Goal: Task Accomplishment & Management: Manage account settings

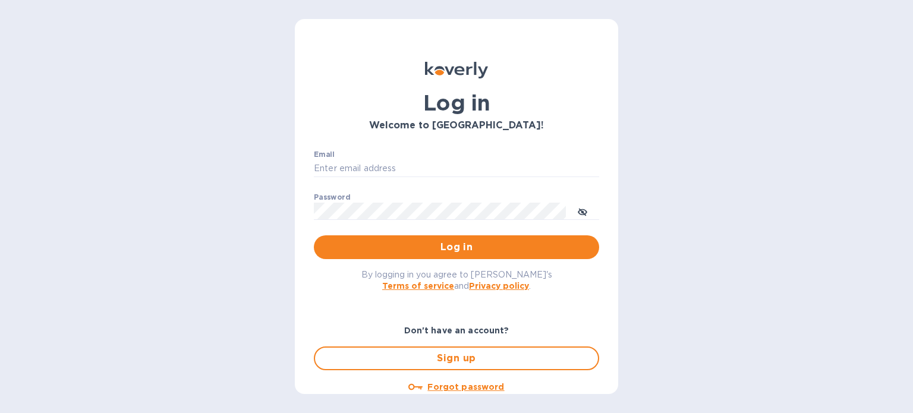
type input "[EMAIL_ADDRESS][DOMAIN_NAME]"
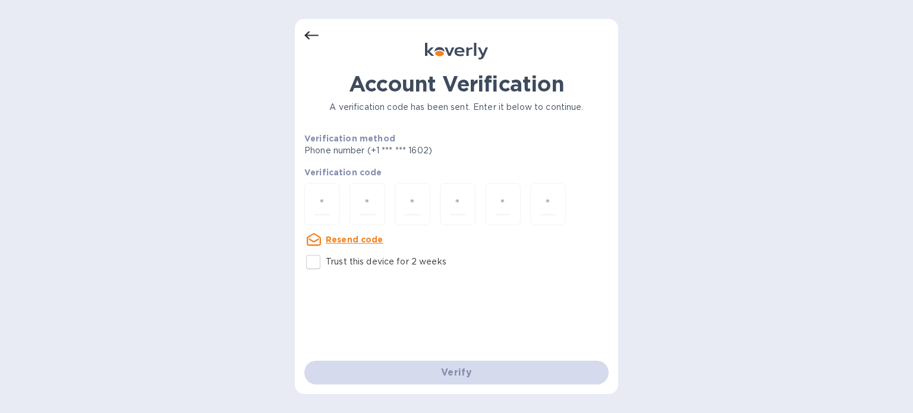
drag, startPoint x: 334, startPoint y: 190, endPoint x: 214, endPoint y: 211, distance: 121.8
click at [214, 211] on div "Account Verification A verification code has been sent. Enter it below to conti…" at bounding box center [456, 206] width 913 height 413
click at [329, 197] on input "number" at bounding box center [321, 204] width 15 height 22
type input "3"
type input "7"
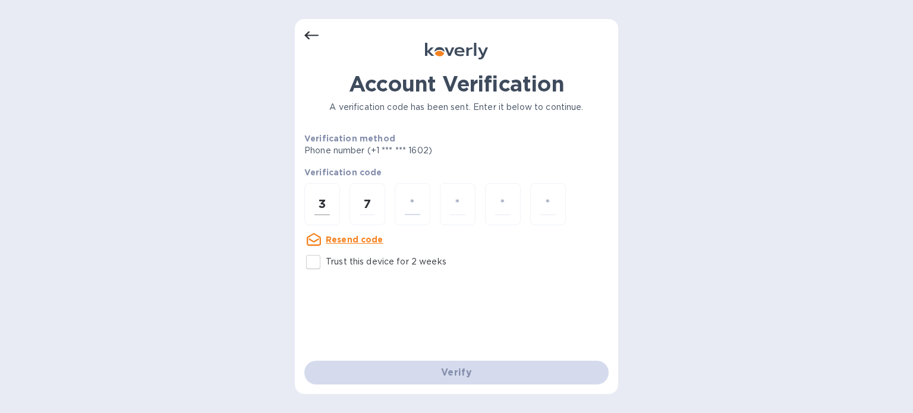
type input "3"
type input "6"
type input "5"
type input "1"
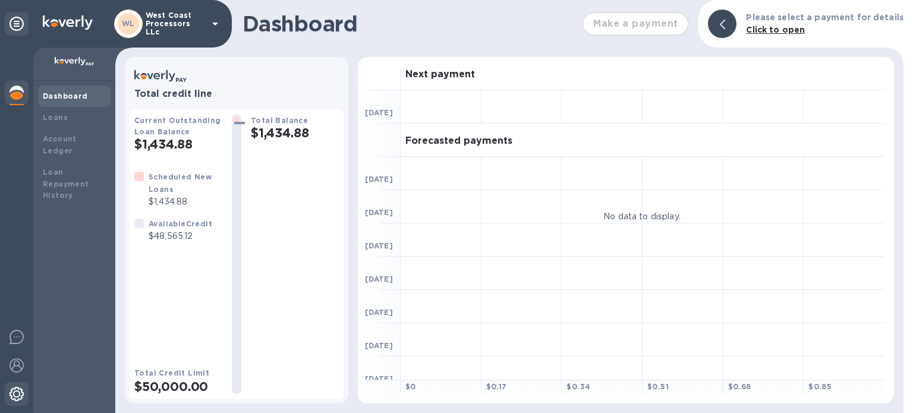
click at [12, 395] on img at bounding box center [17, 394] width 14 height 14
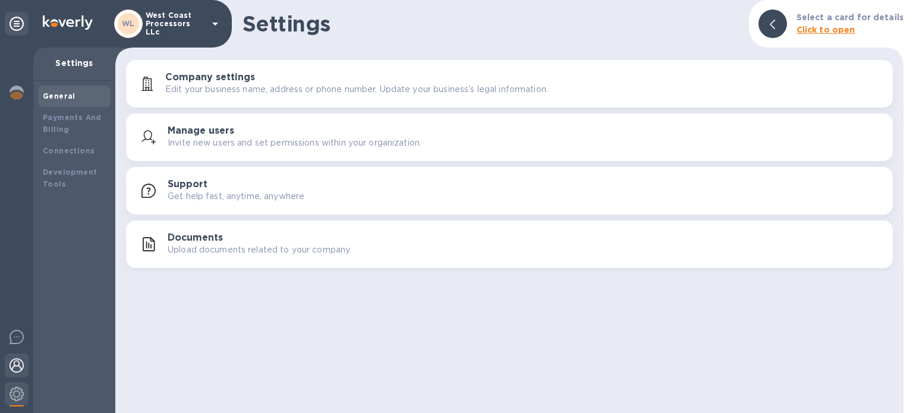
click at [14, 370] on img at bounding box center [17, 365] width 14 height 14
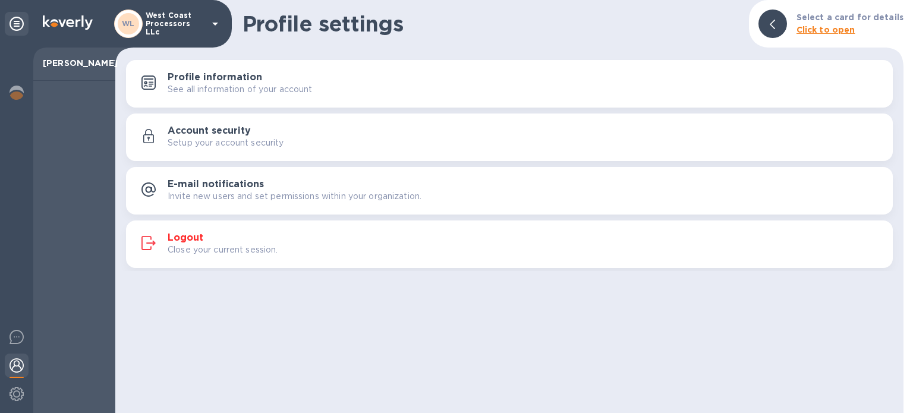
click at [169, 239] on h3 "Logout" at bounding box center [186, 237] width 36 height 11
